Goal: Task Accomplishment & Management: Complete application form

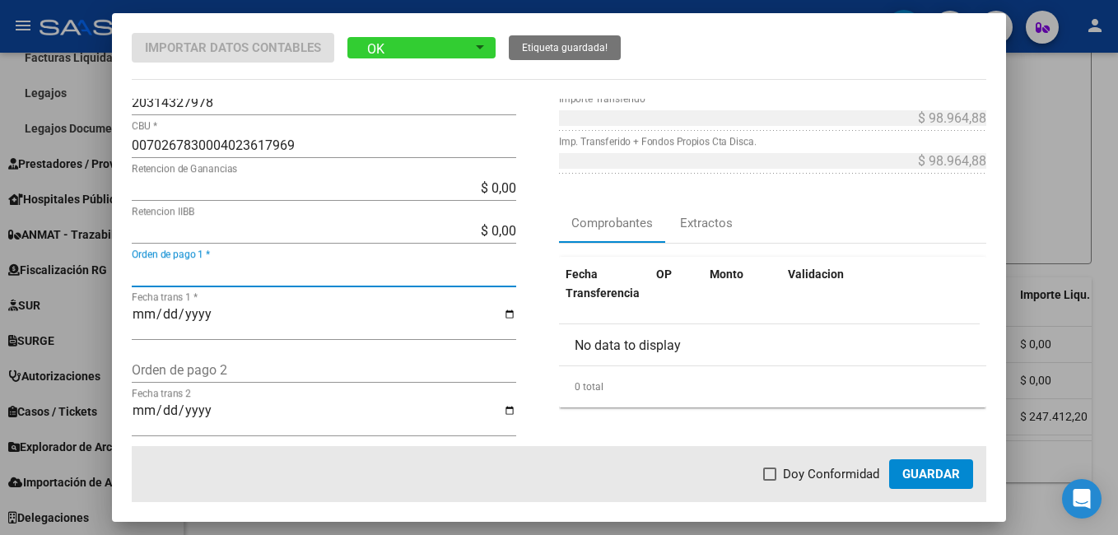
click at [256, 273] on input "Orden de pago 1 *" at bounding box center [324, 274] width 384 height 16
type input "4180"
click at [146, 320] on input "Fecha trans 1 *" at bounding box center [324, 321] width 384 height 28
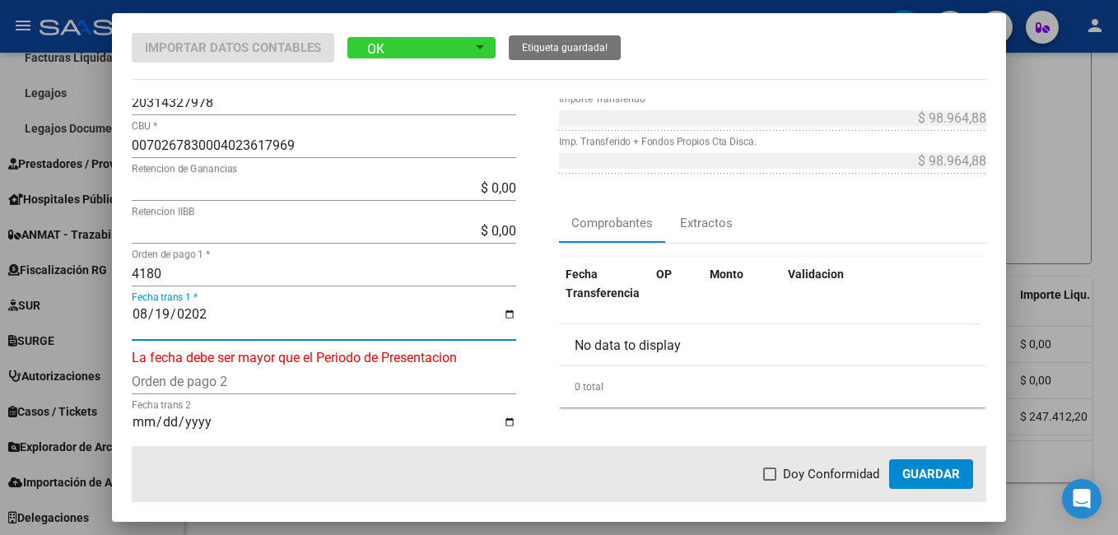
type input "[DATE]"
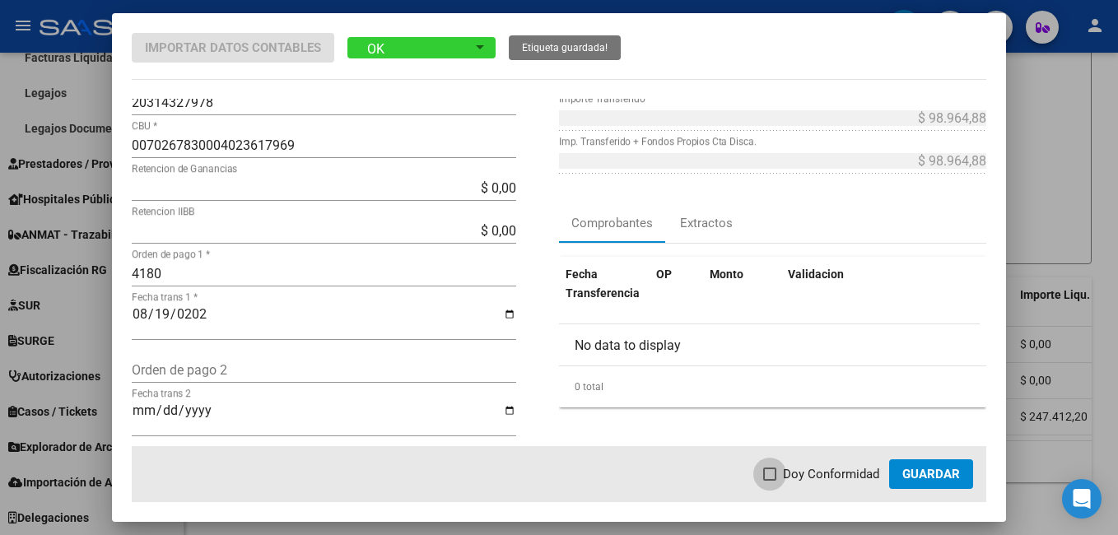
click at [769, 471] on span at bounding box center [769, 473] width 13 height 13
click at [769, 481] on input "Doy Conformidad" at bounding box center [769, 481] width 1 height 1
checkbox input "true"
click at [926, 466] on button "Guardar" at bounding box center [931, 474] width 84 height 30
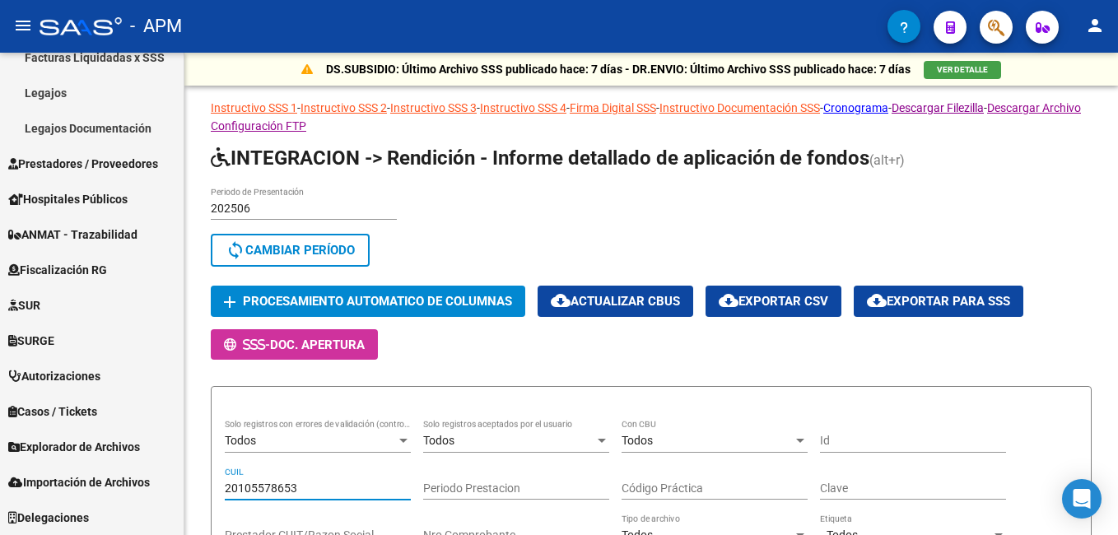
drag, startPoint x: 310, startPoint y: 67, endPoint x: 196, endPoint y: 35, distance: 119.0
click at [196, 35] on div "menu - APM person Firma Express Inicio Instructivos Contacto OS Reportes Tabler…" at bounding box center [559, 267] width 1118 height 535
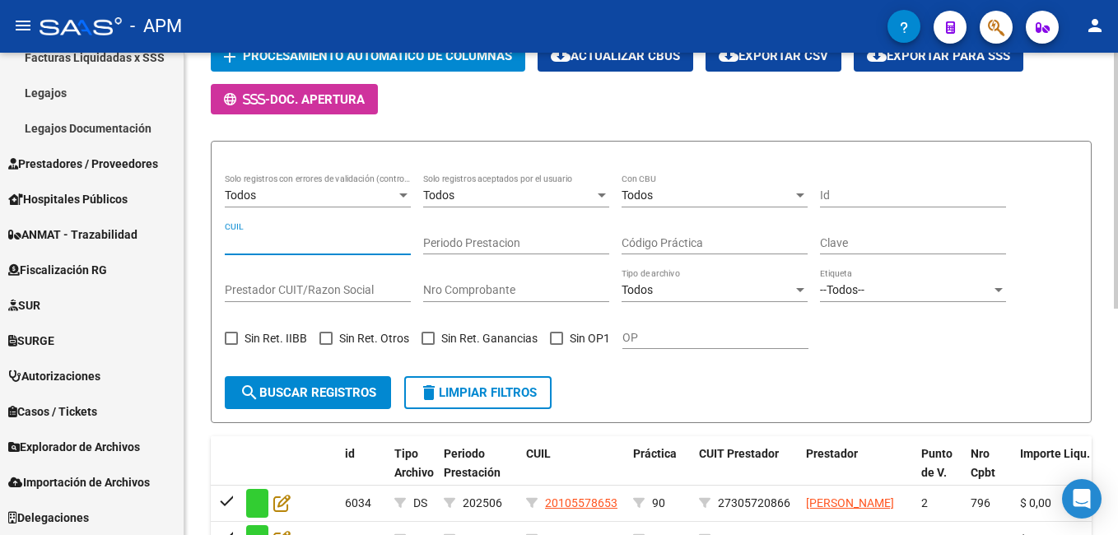
scroll to position [247, 0]
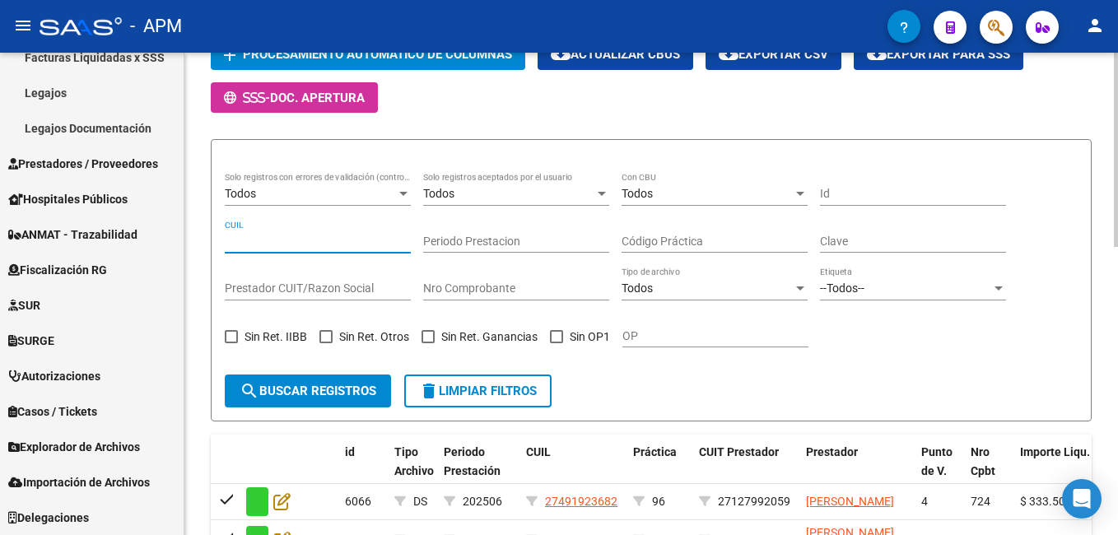
click at [554, 332] on span at bounding box center [556, 336] width 13 height 13
click at [555, 343] on input "Sin OP1" at bounding box center [555, 343] width 1 height 1
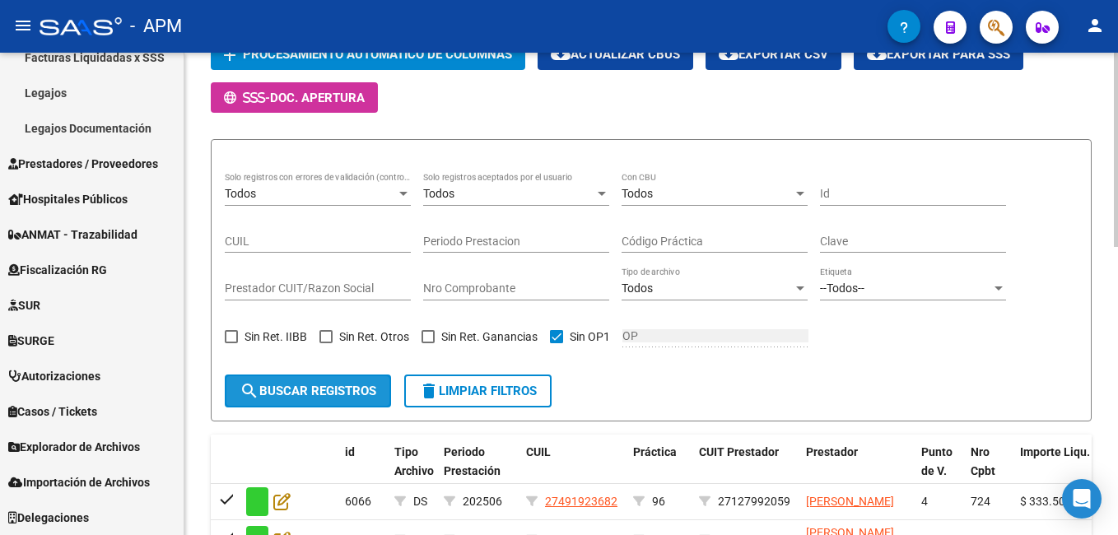
click at [351, 385] on span "search Buscar registros" at bounding box center [307, 390] width 137 height 15
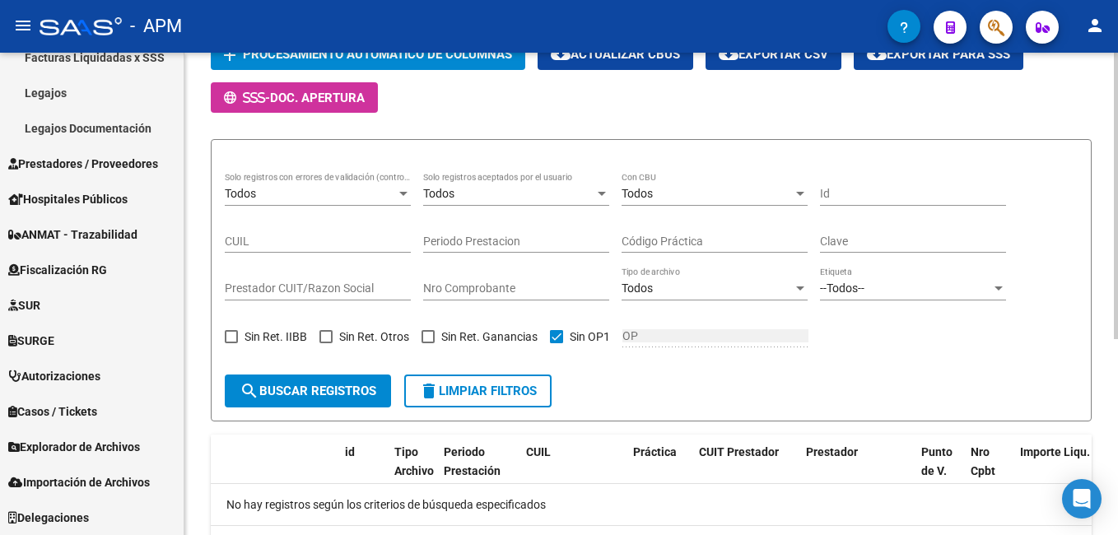
scroll to position [331, 0]
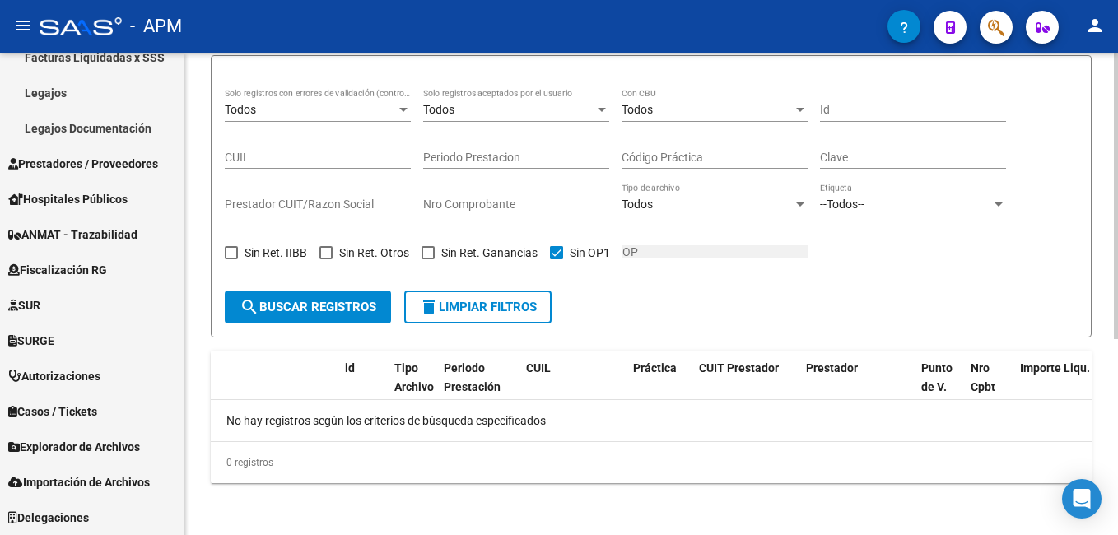
click at [556, 250] on span at bounding box center [556, 252] width 13 height 13
click at [556, 259] on input "Sin OP1" at bounding box center [555, 259] width 1 height 1
checkbox input "false"
click at [317, 300] on span "search Buscar registros" at bounding box center [307, 307] width 137 height 15
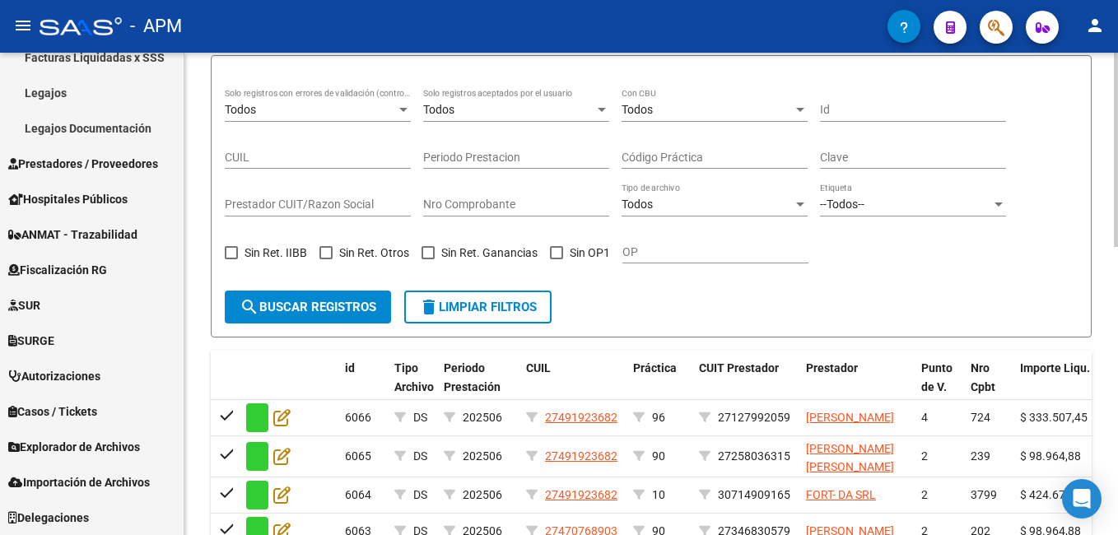
scroll to position [714, 0]
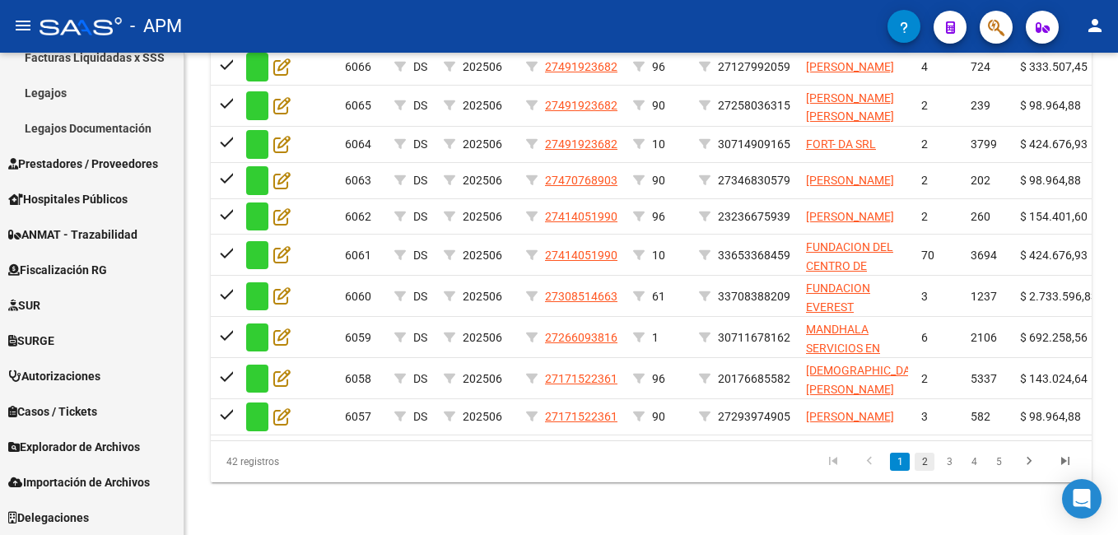
click at [918, 462] on link "2" at bounding box center [924, 462] width 20 height 18
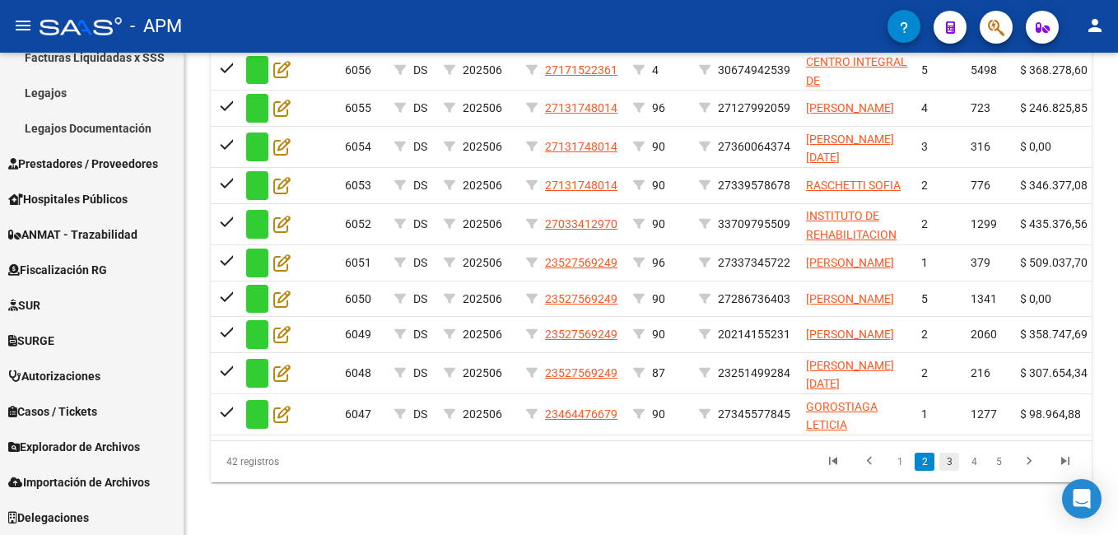
click at [952, 464] on link "3" at bounding box center [949, 462] width 20 height 18
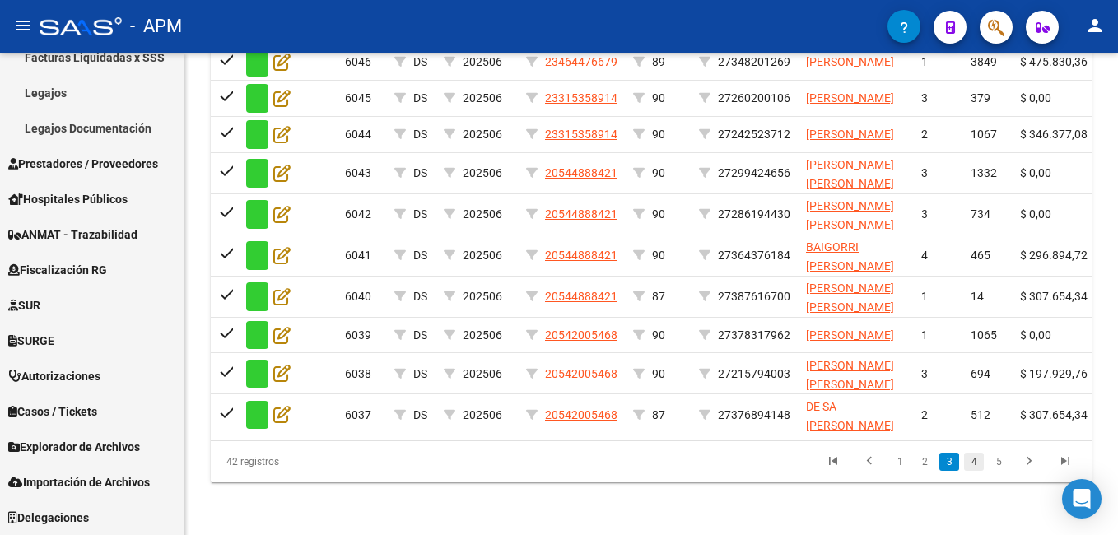
click at [970, 469] on link "4" at bounding box center [974, 462] width 20 height 18
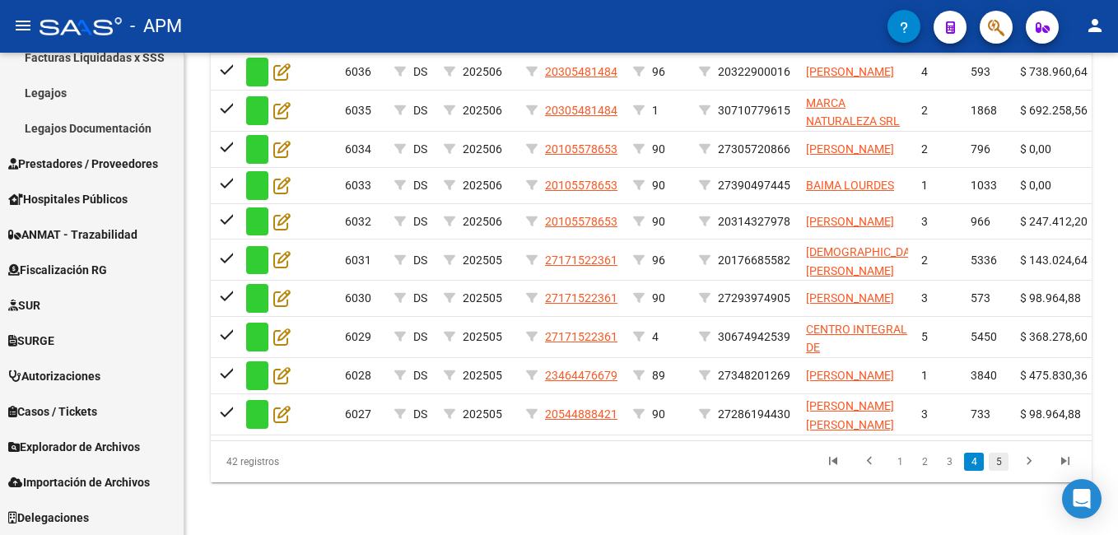
click at [1002, 465] on link "5" at bounding box center [998, 462] width 20 height 18
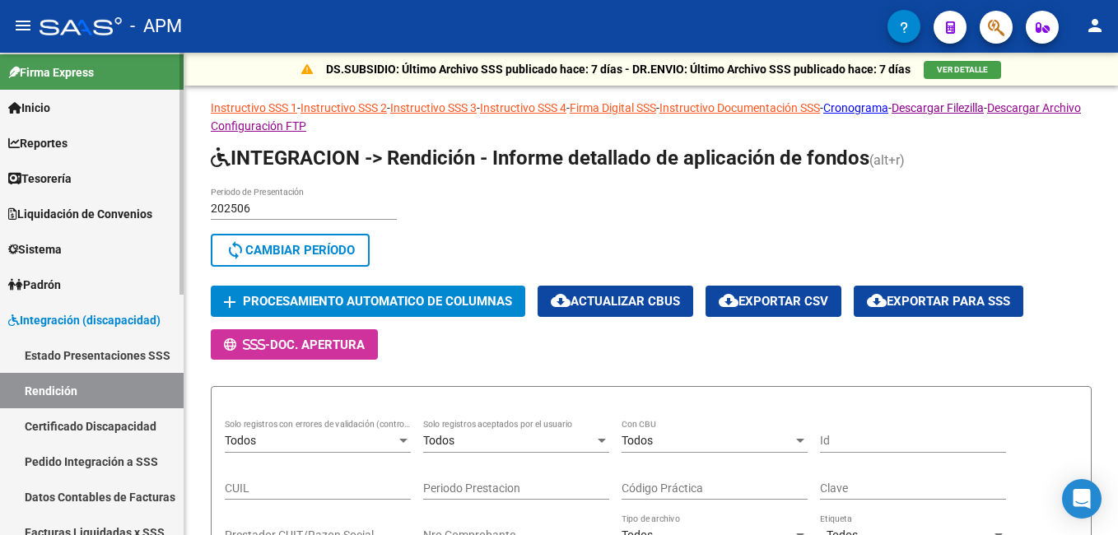
scroll to position [0, 0]
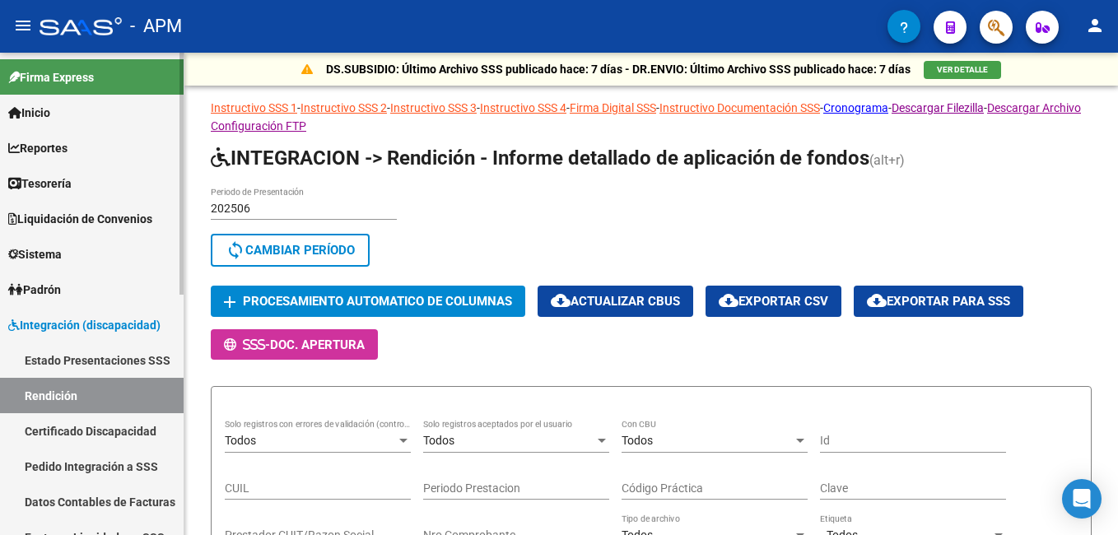
click at [73, 295] on link "Padrón" at bounding box center [92, 289] width 184 height 35
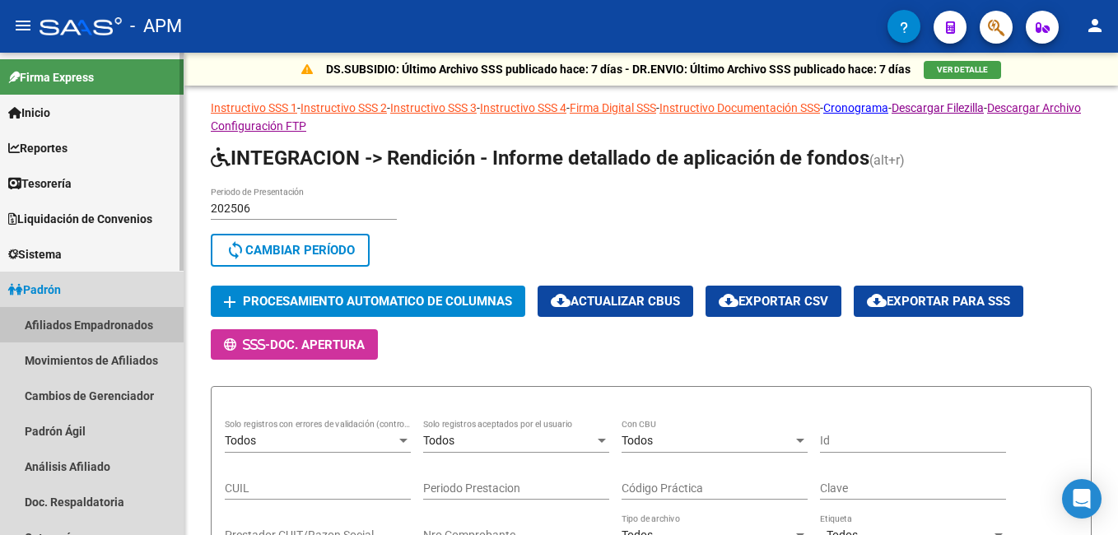
click at [85, 314] on link "Afiliados Empadronados" at bounding box center [92, 324] width 184 height 35
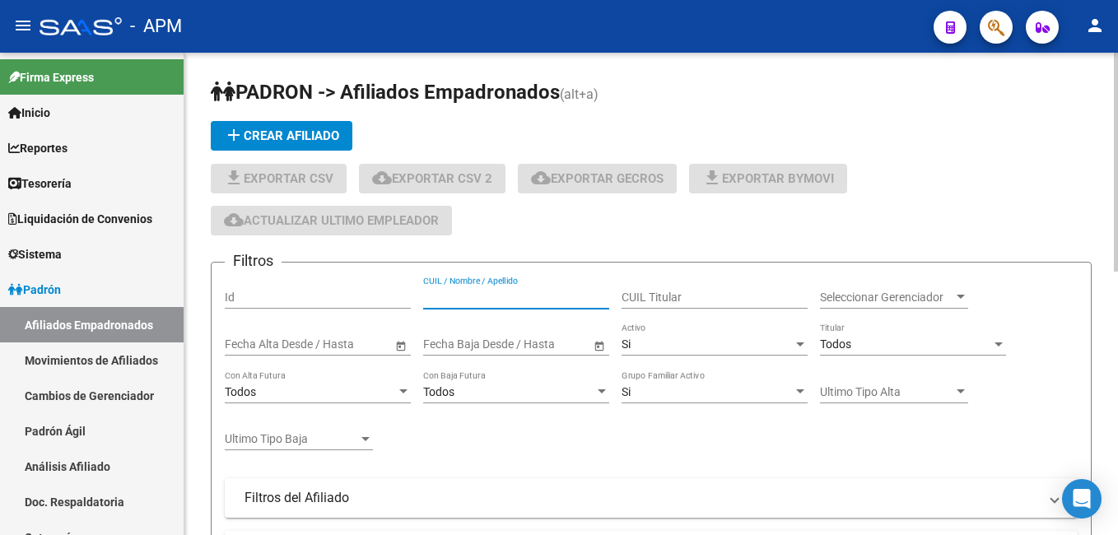
click at [512, 292] on input "CUIL / Nombre / Apellido" at bounding box center [516, 297] width 186 height 14
paste input "20361808364"
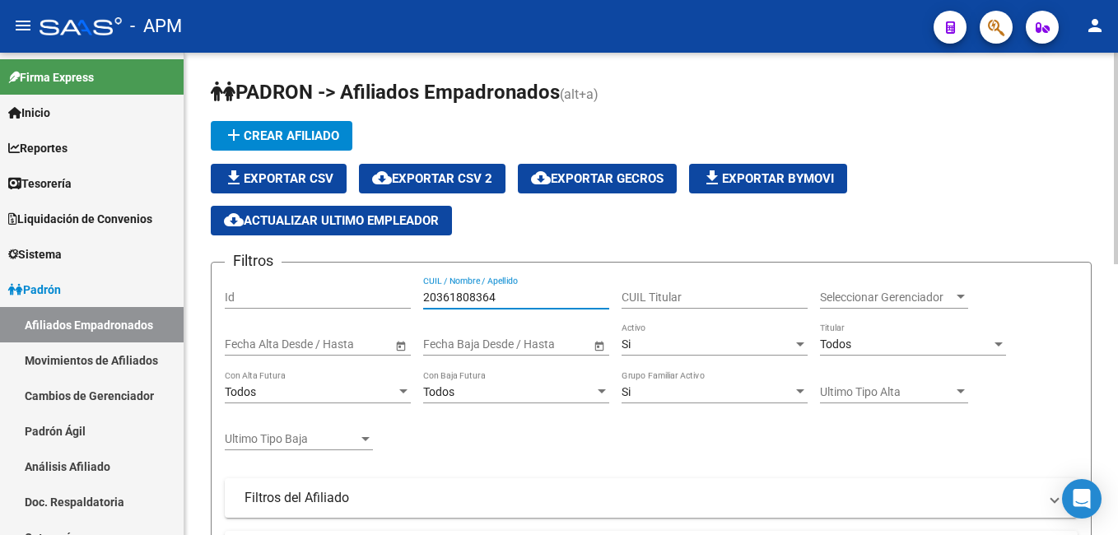
type input "20361808364"
click at [729, 342] on div "Si" at bounding box center [706, 344] width 171 height 14
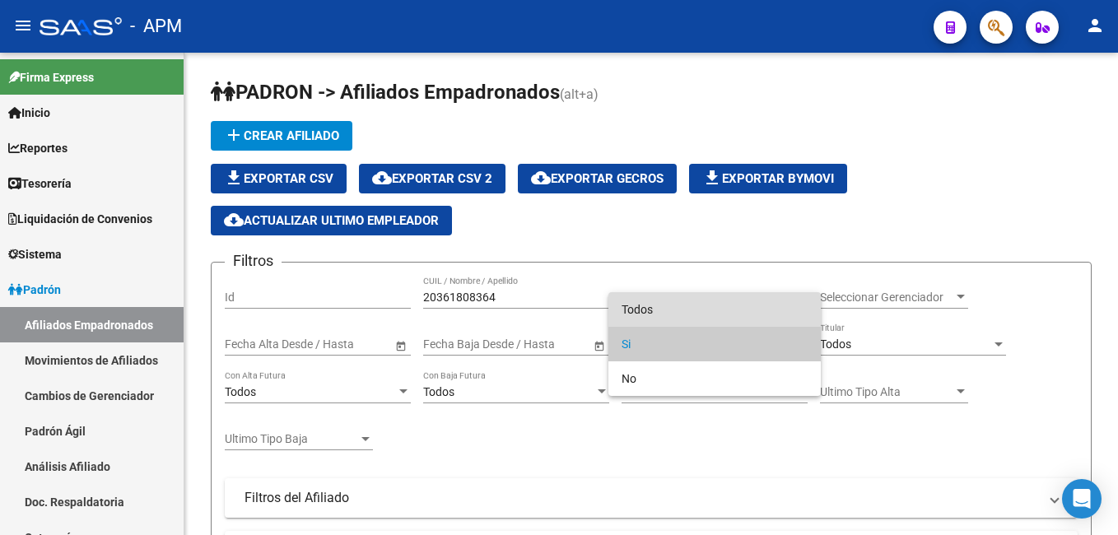
click at [701, 308] on span "Todos" at bounding box center [714, 309] width 186 height 35
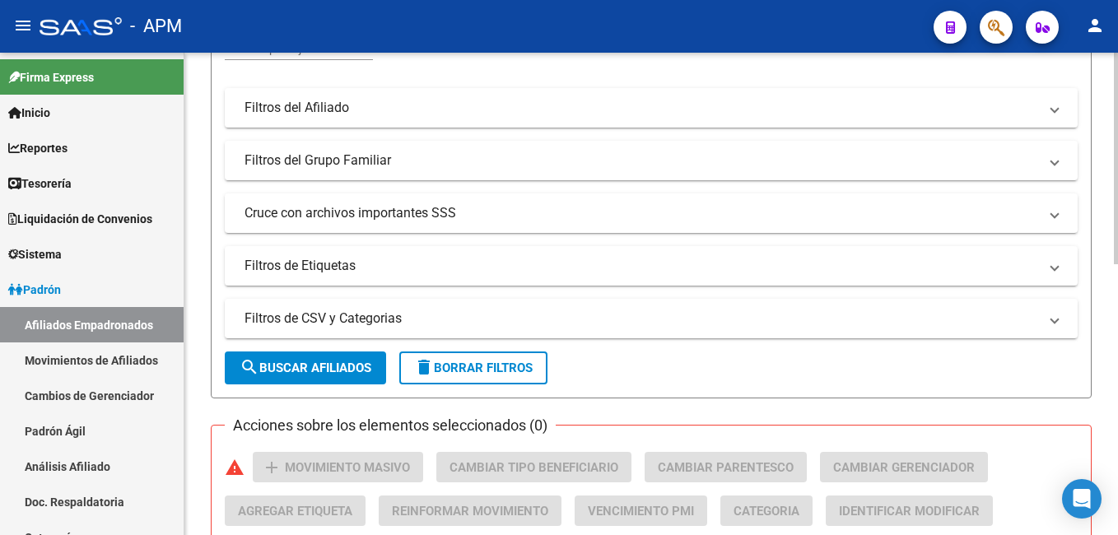
scroll to position [576, 0]
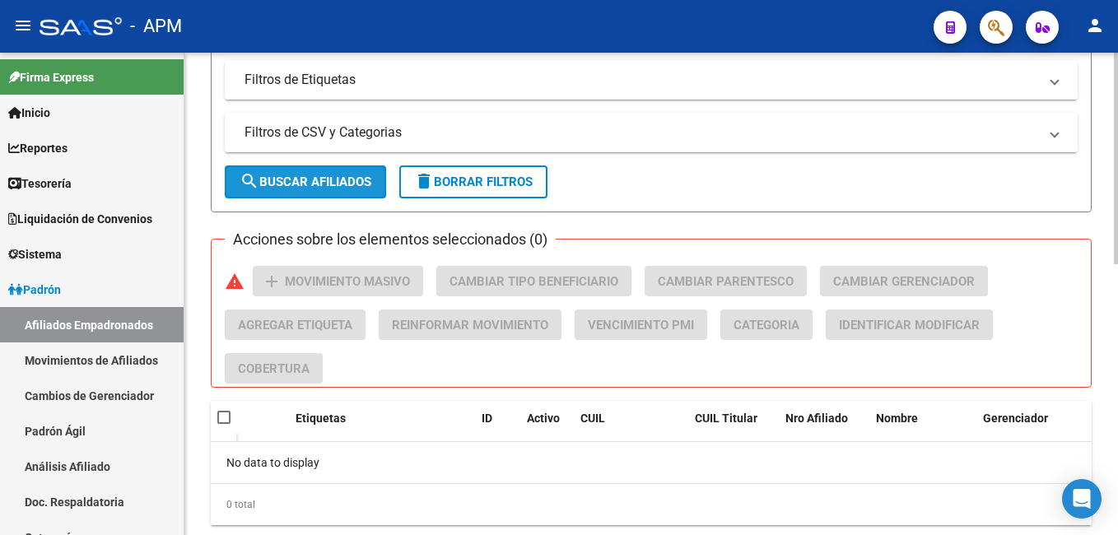
click at [315, 186] on span "search Buscar Afiliados" at bounding box center [305, 181] width 132 height 15
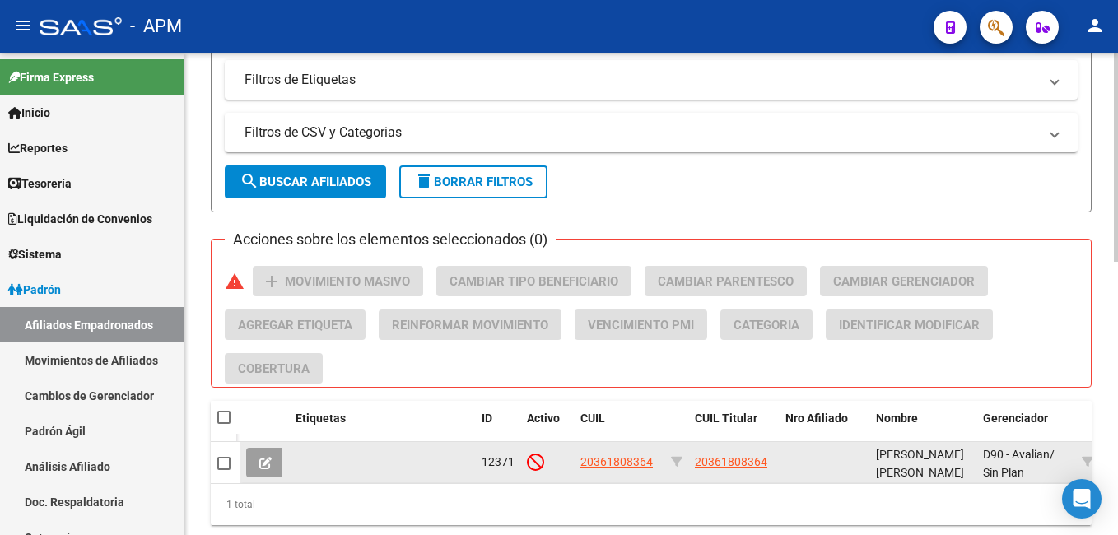
click at [274, 453] on button at bounding box center [265, 463] width 39 height 30
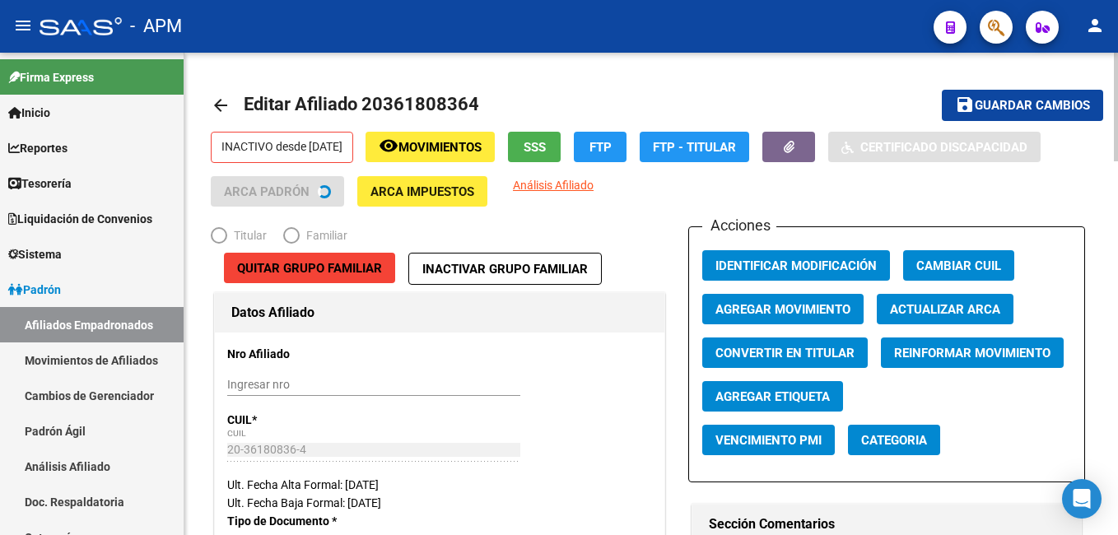
radio input "true"
type input "20-36180836-4"
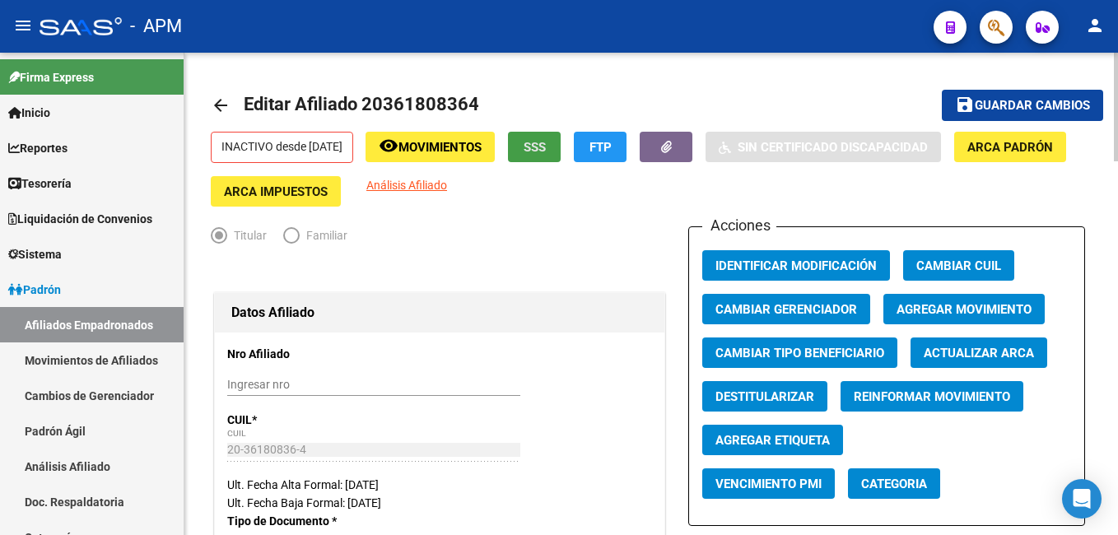
click at [548, 145] on button "SSS" at bounding box center [534, 147] width 53 height 30
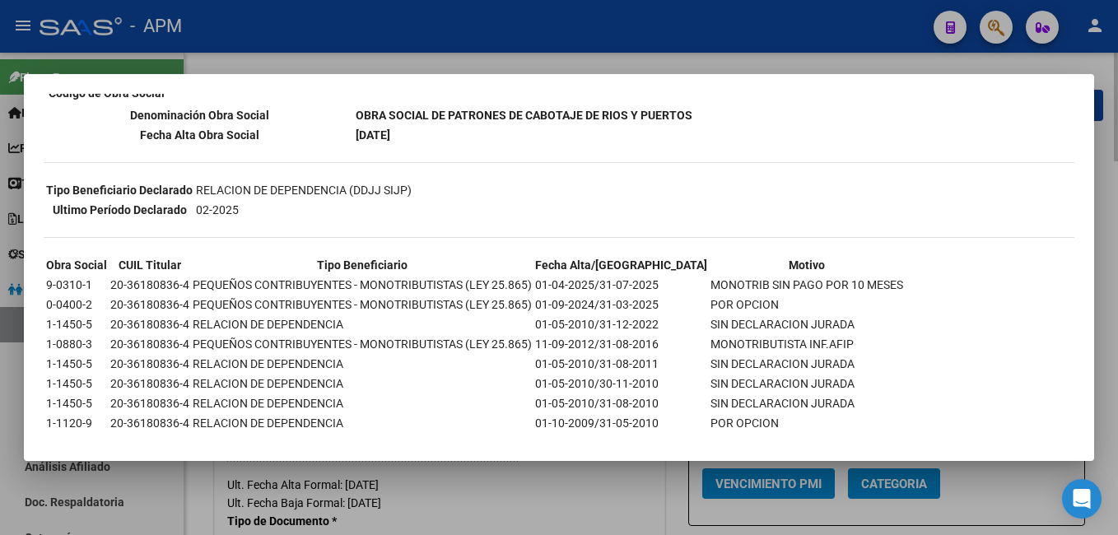
scroll to position [322, 0]
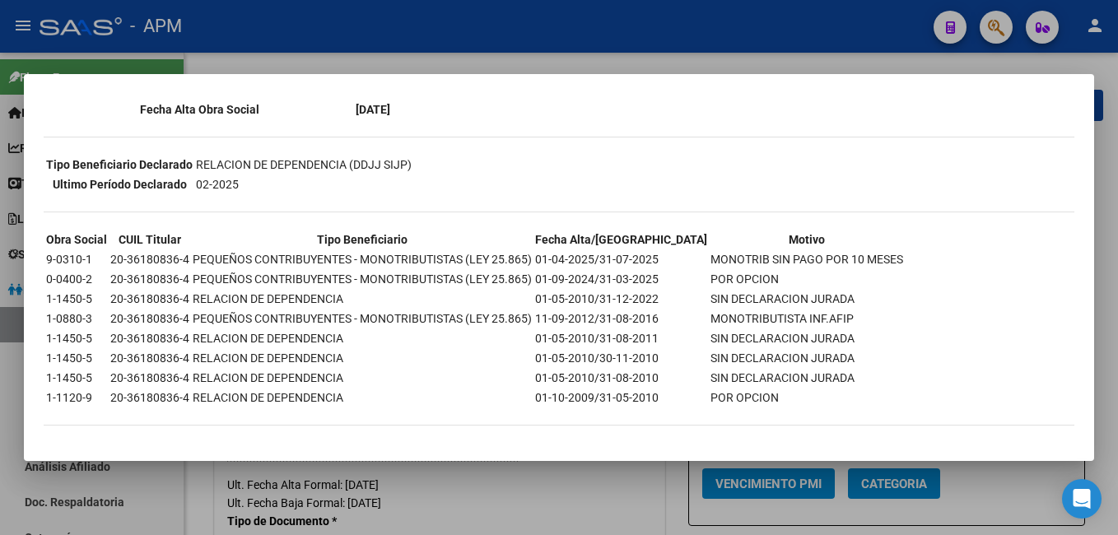
drag, startPoint x: 367, startPoint y: 276, endPoint x: 495, endPoint y: 289, distance: 129.0
click at [495, 289] on table "Obra Social CUIL Titular Tipo Beneficiario Fecha Alta/Baja Motivo 9-0310-1 20-3…" at bounding box center [475, 318] width 862 height 179
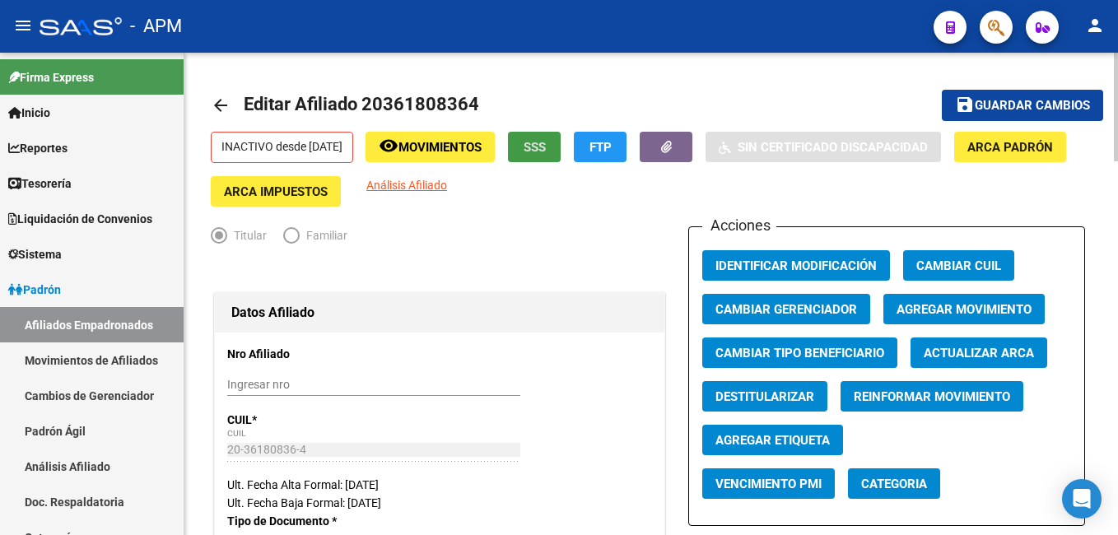
click at [621, 137] on button "FTP" at bounding box center [600, 147] width 53 height 30
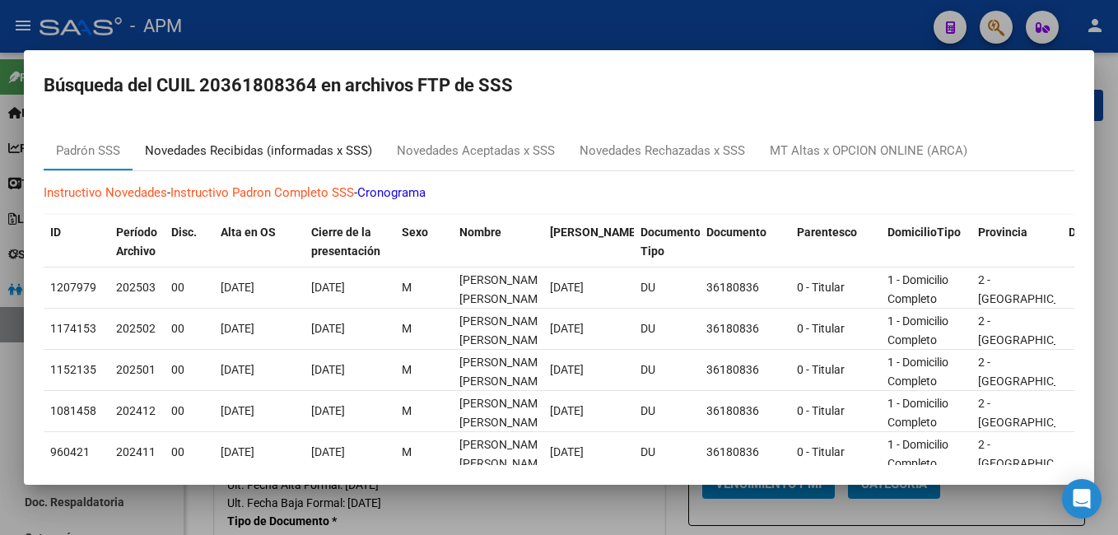
click at [190, 147] on div "Novedades Recibidas (informadas x SSS)" at bounding box center [258, 151] width 227 height 19
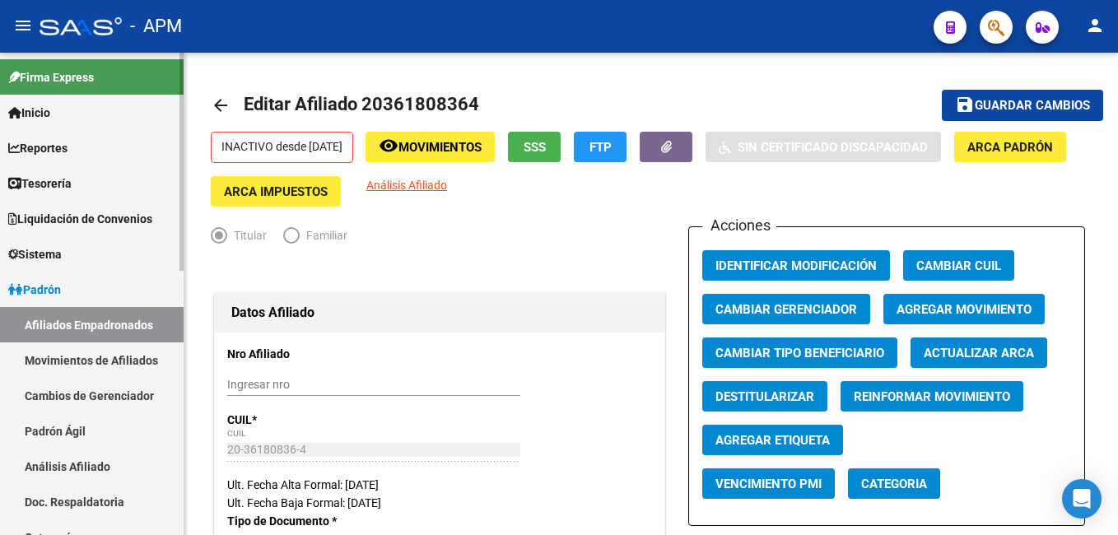
click at [105, 311] on link "Afiliados Empadronados" at bounding box center [92, 324] width 184 height 35
